Goal: Task Accomplishment & Management: Use online tool/utility

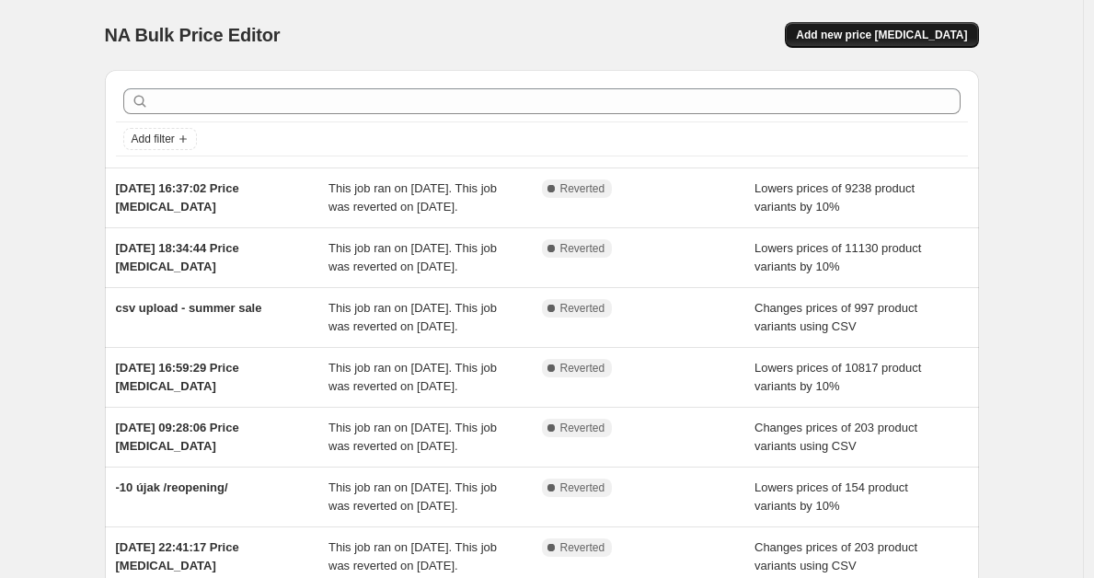
click at [898, 38] on span "Add new price [MEDICAL_DATA]" at bounding box center [881, 35] width 171 height 15
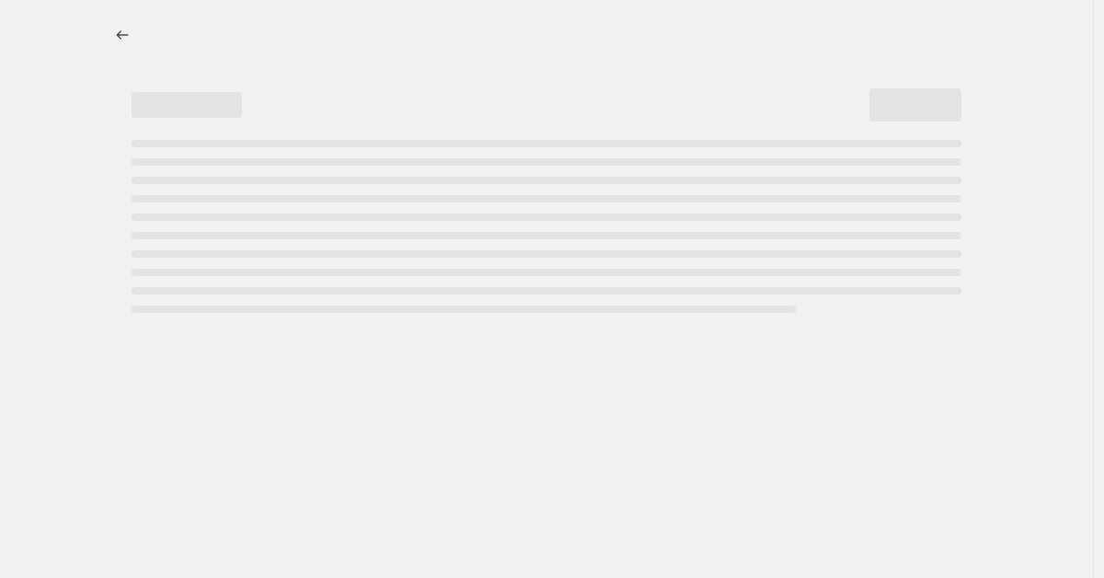
select select "percentage"
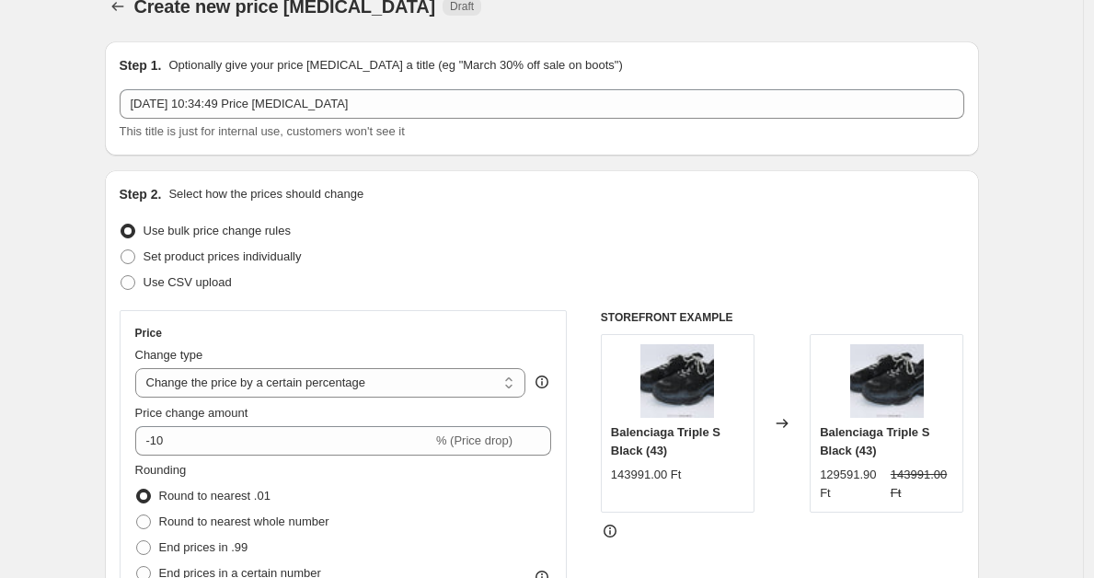
scroll to position [65, 0]
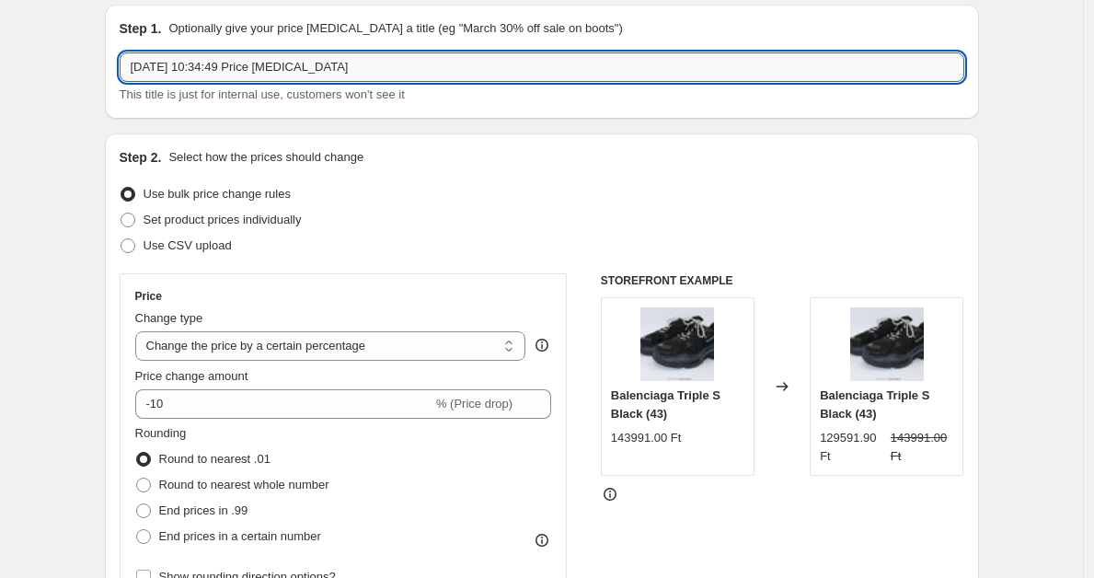
click at [401, 75] on input "[DATE] 10:34:49 Price [MEDICAL_DATA]" at bounding box center [542, 66] width 845 height 29
type input "b2s privát vissza"
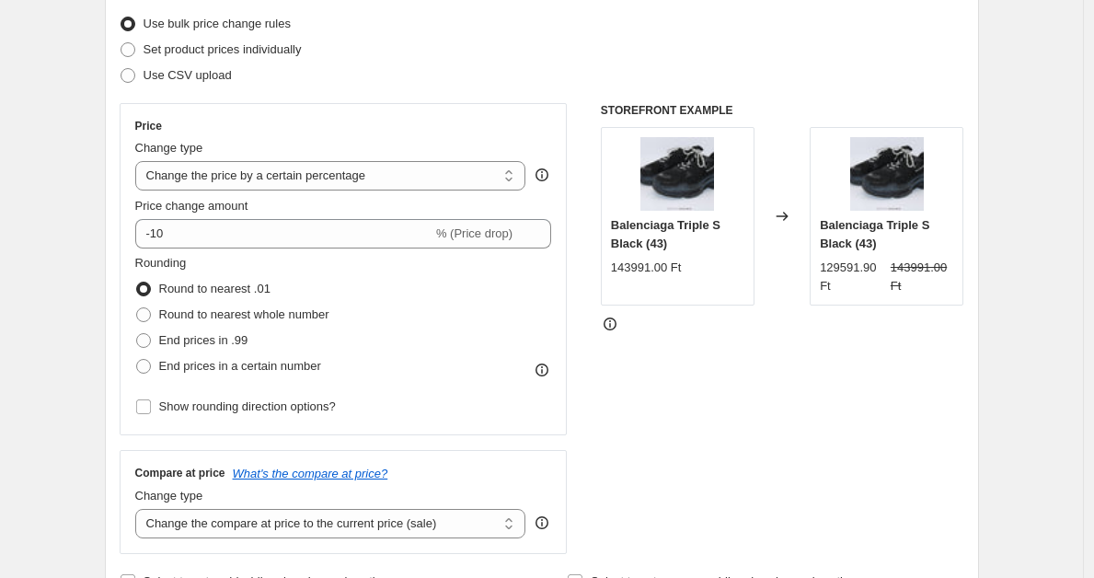
scroll to position [255, 0]
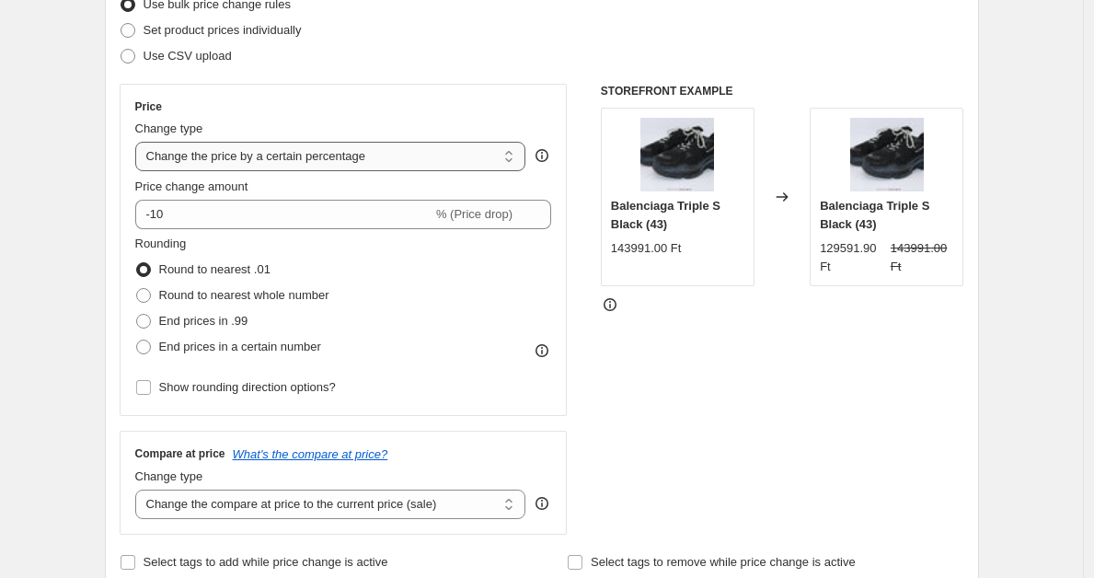
click at [199, 163] on select "Change the price to a certain amount Change the price by a certain amount Chang…" at bounding box center [330, 156] width 391 height 29
select select "ecap"
click at [140, 142] on select "Change the price to a certain amount Change the price by a certain amount Chang…" at bounding box center [330, 156] width 391 height 29
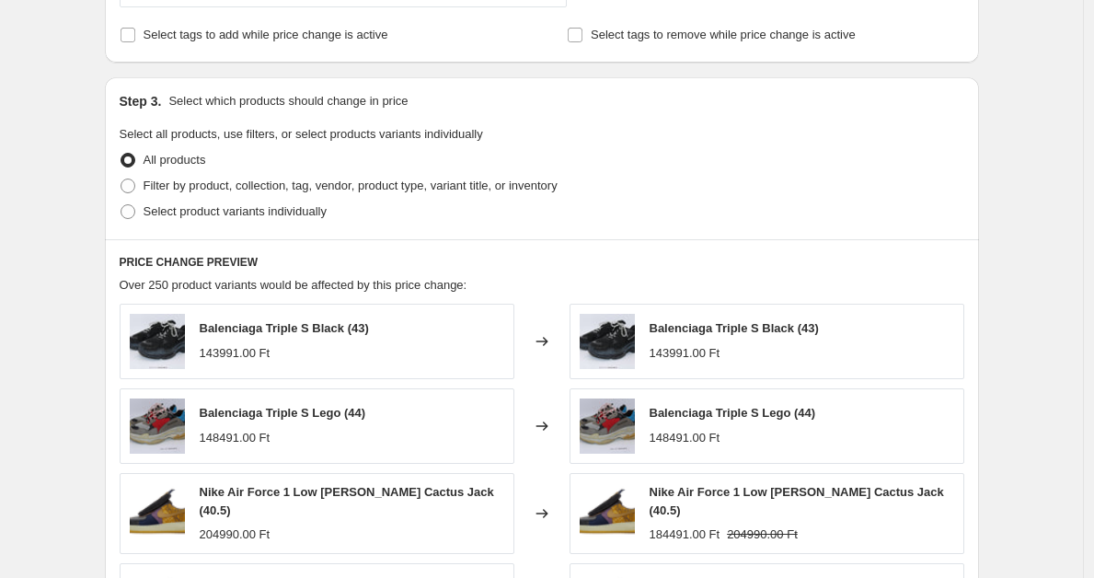
scroll to position [578, 0]
click at [127, 189] on span at bounding box center [128, 185] width 15 height 15
click at [121, 179] on input "Filter by product, collection, tag, vendor, product type, variant title, or inv…" at bounding box center [121, 178] width 1 height 1
radio input "true"
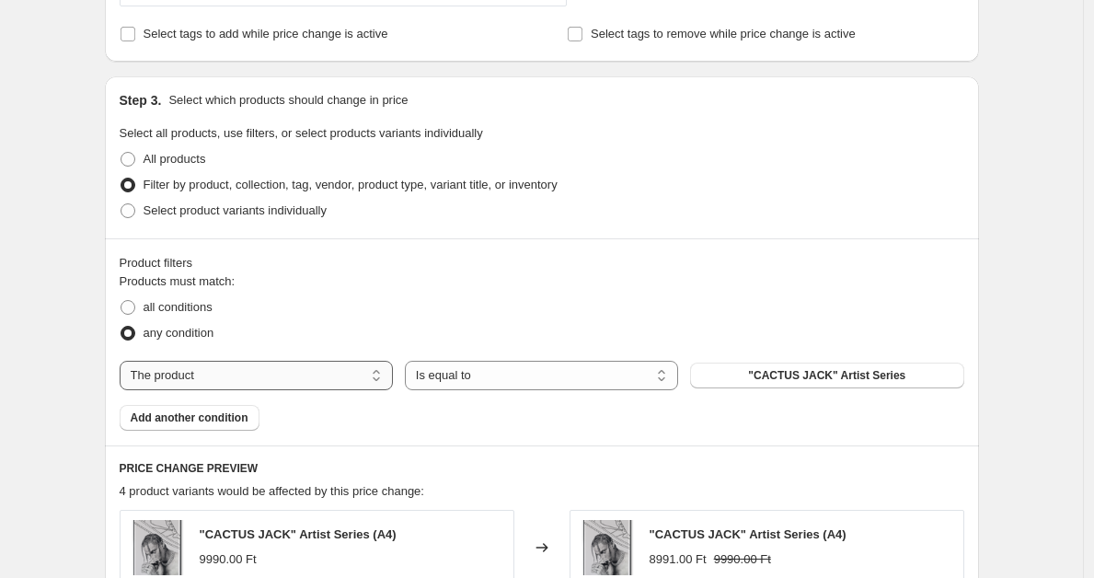
click at [289, 379] on select "The product The product's collection The product's tag The product's vendor The…" at bounding box center [256, 375] width 273 height 29
select select "collection"
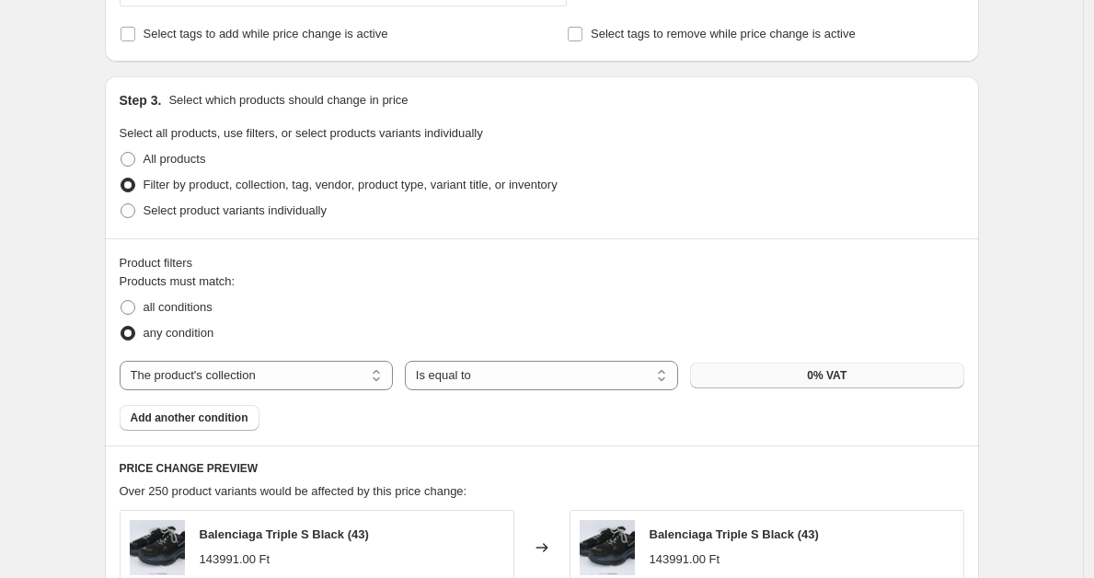
click at [749, 375] on button "0% VAT" at bounding box center [826, 376] width 273 height 26
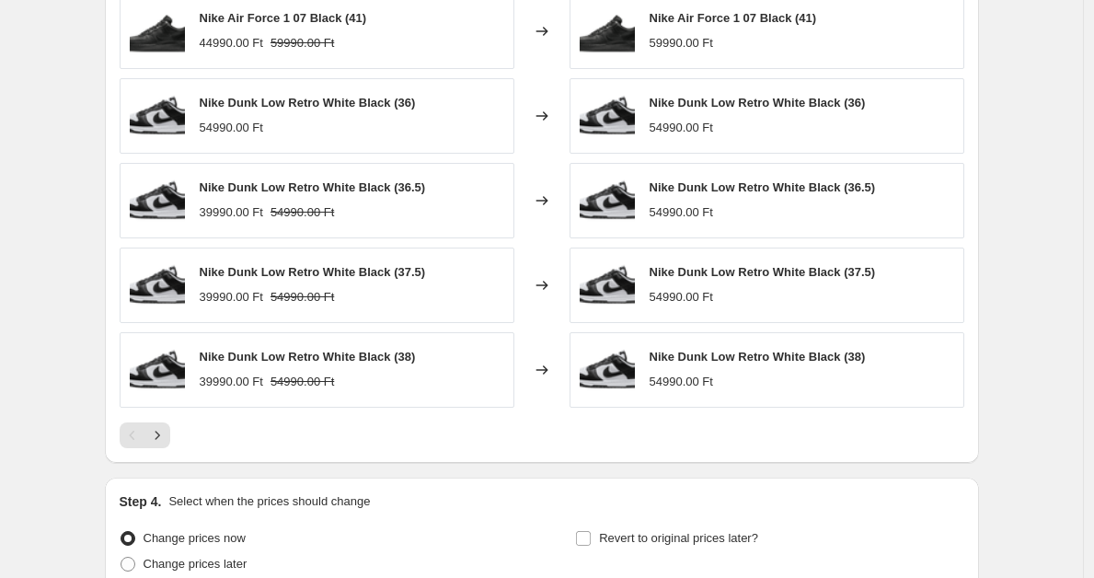
scroll to position [1098, 0]
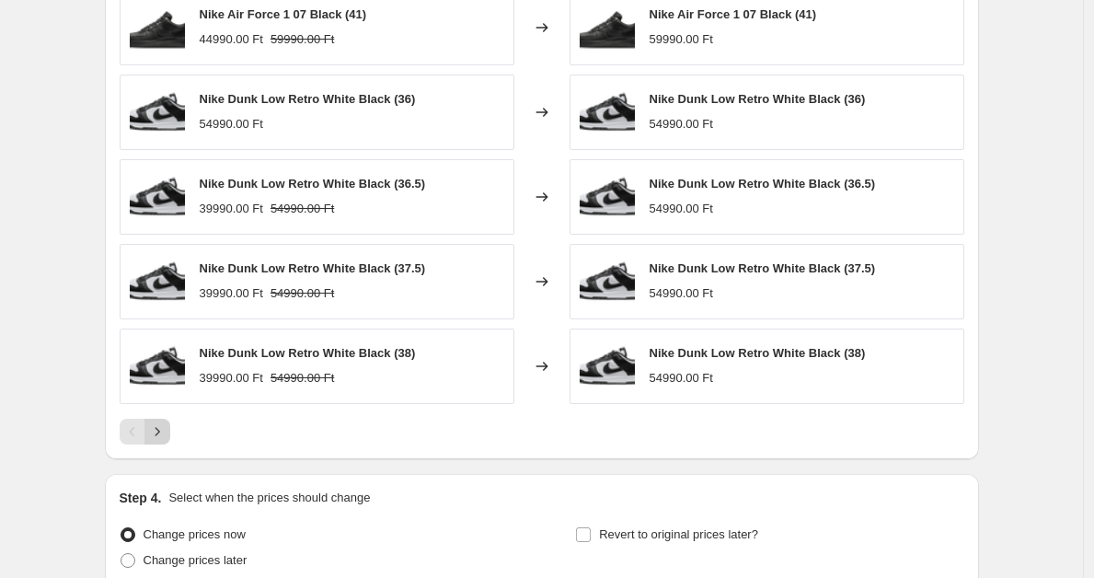
click at [167, 432] on icon "Next" at bounding box center [157, 431] width 18 height 18
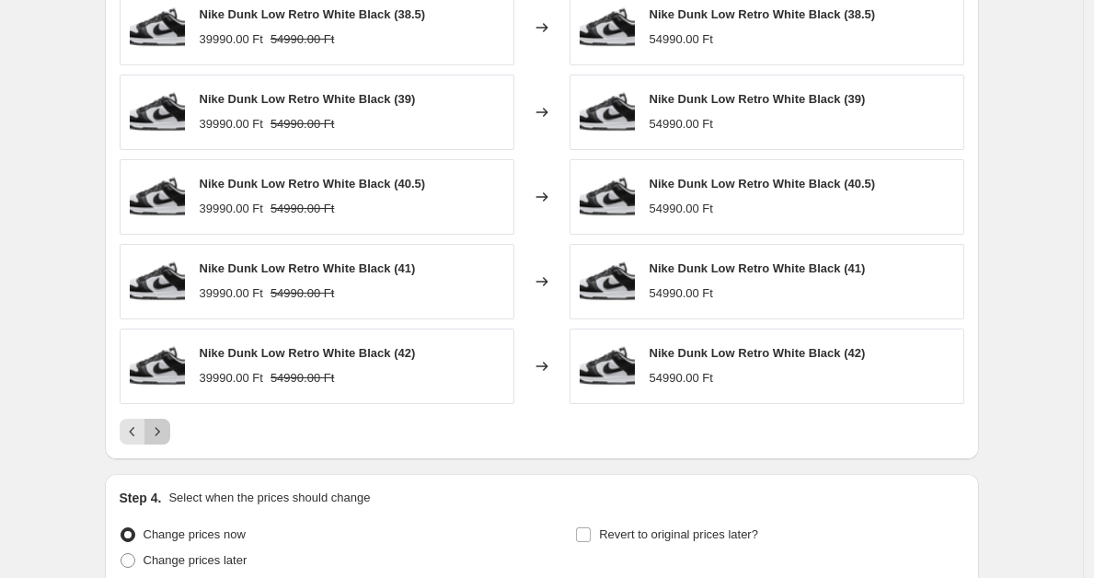
click at [165, 435] on icon "Next" at bounding box center [157, 431] width 18 height 18
click at [164, 430] on icon "Next" at bounding box center [157, 431] width 18 height 18
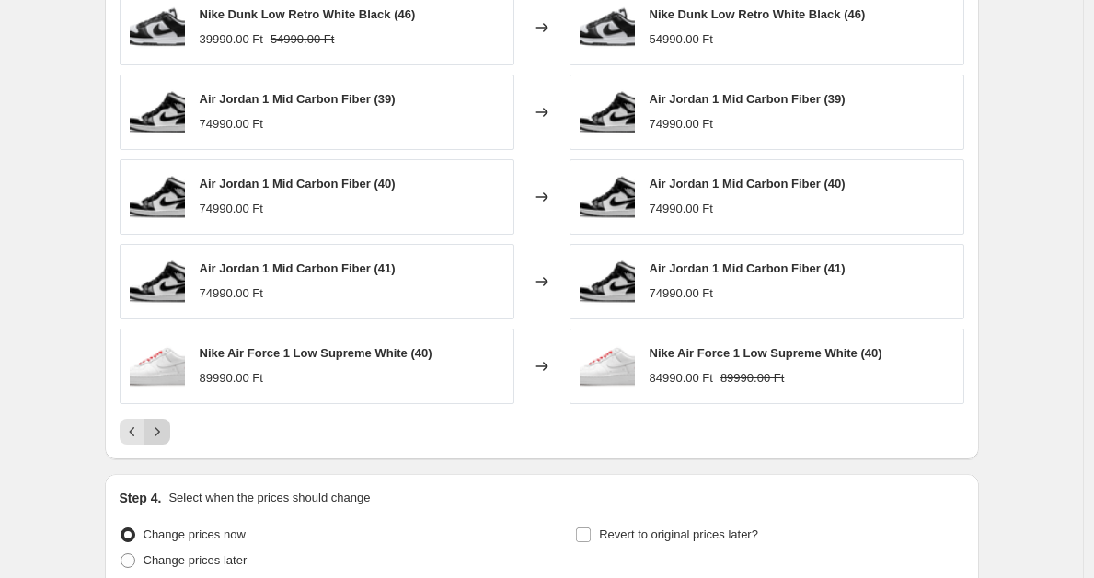
click at [163, 428] on icon "Next" at bounding box center [157, 431] width 18 height 18
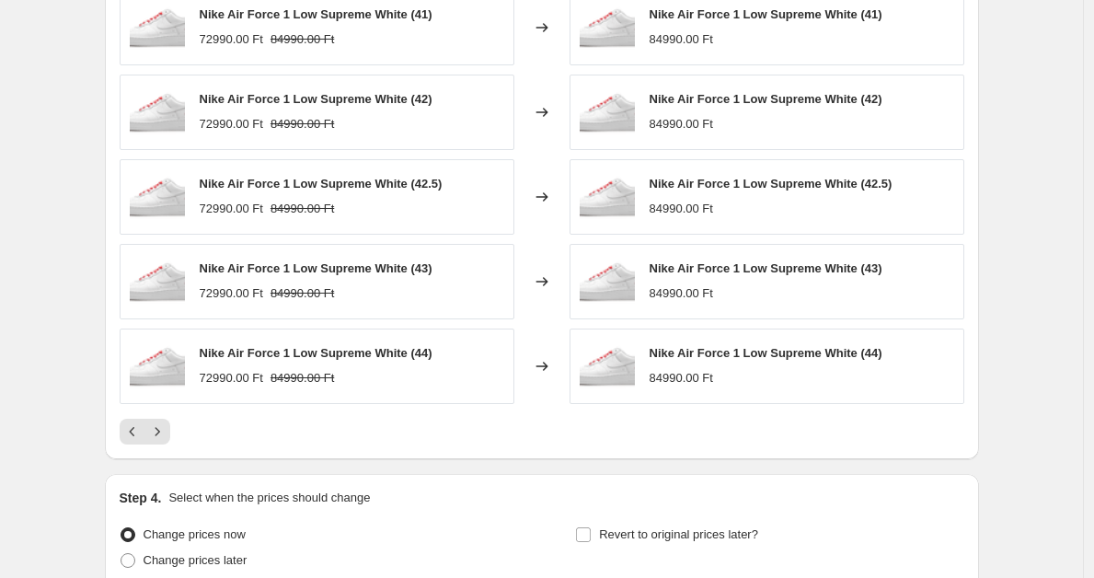
scroll to position [1264, 0]
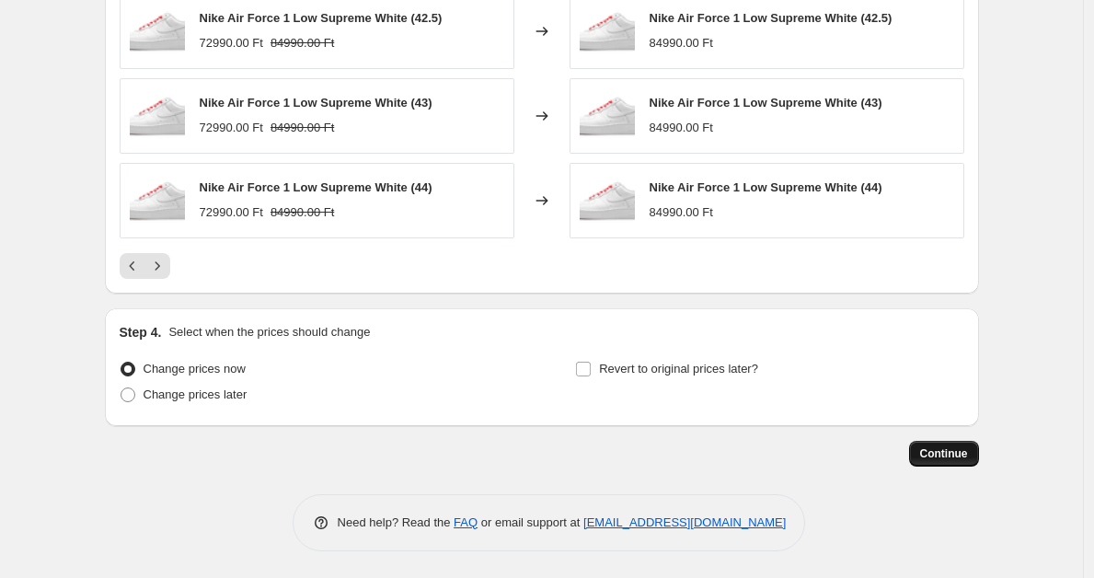
click at [949, 448] on span "Continue" at bounding box center [944, 453] width 48 height 15
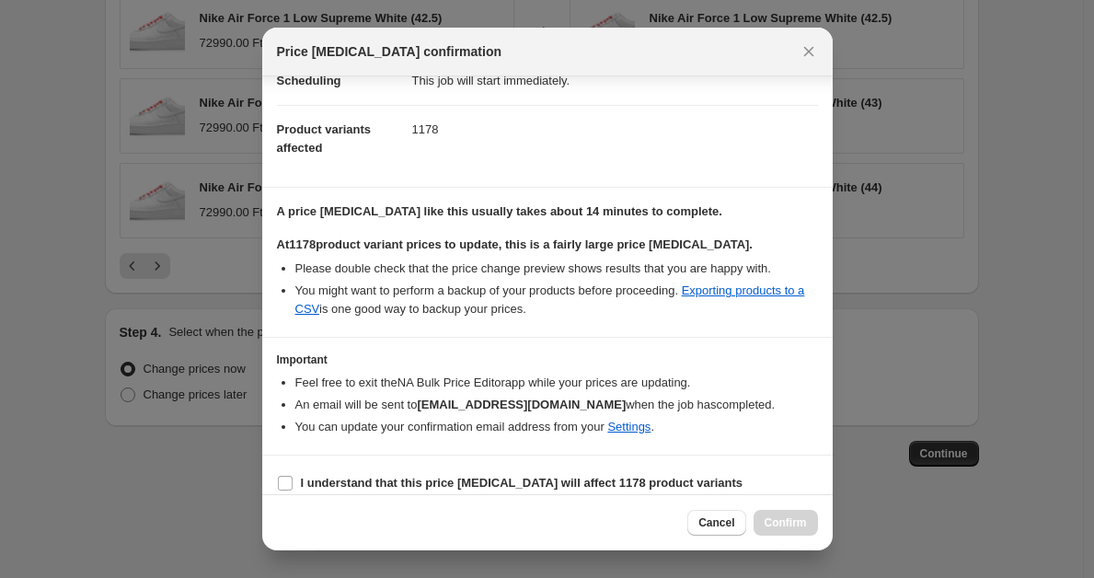
scroll to position [185, 0]
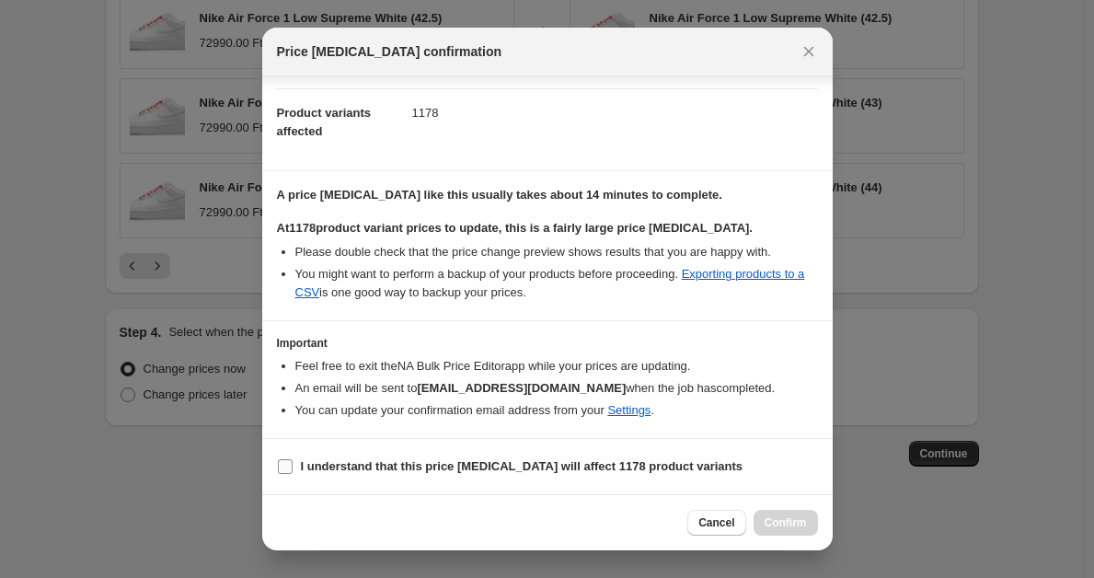
click at [499, 464] on b "I understand that this price [MEDICAL_DATA] will affect 1178 product variants" at bounding box center [522, 466] width 443 height 14
click at [293, 464] on input "I understand that this price [MEDICAL_DATA] will affect 1178 product variants" at bounding box center [285, 466] width 15 height 15
checkbox input "true"
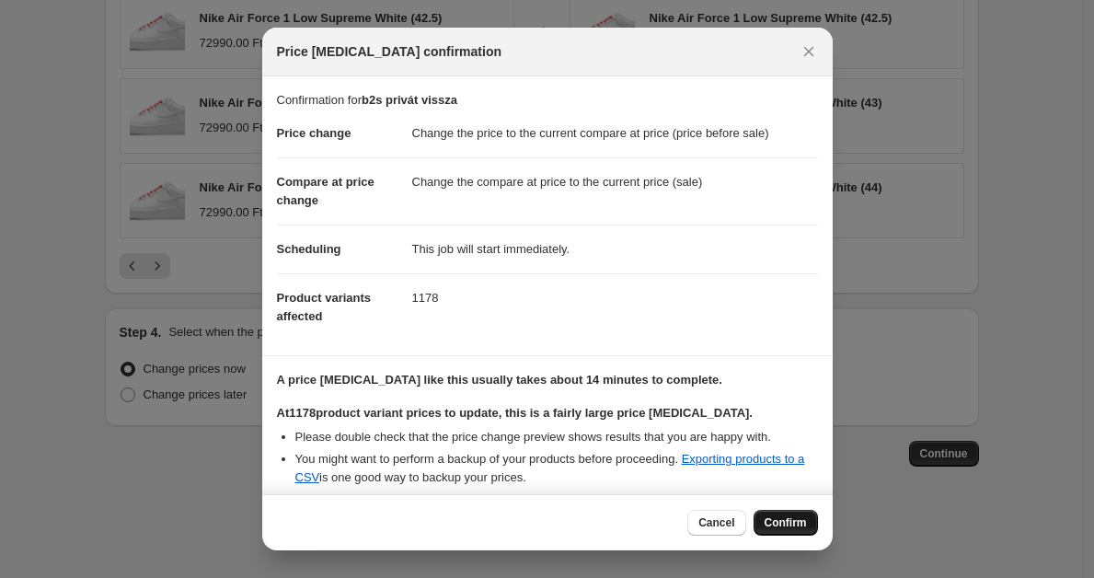
click at [774, 520] on span "Confirm" at bounding box center [786, 522] width 42 height 15
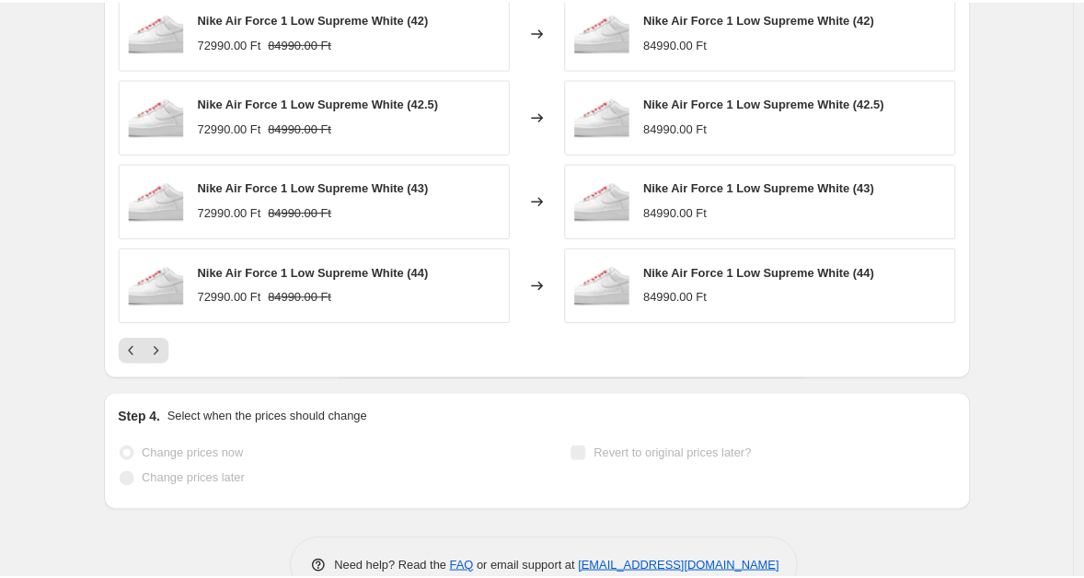
scroll to position [1311, 0]
